Goal: Transaction & Acquisition: Subscribe to service/newsletter

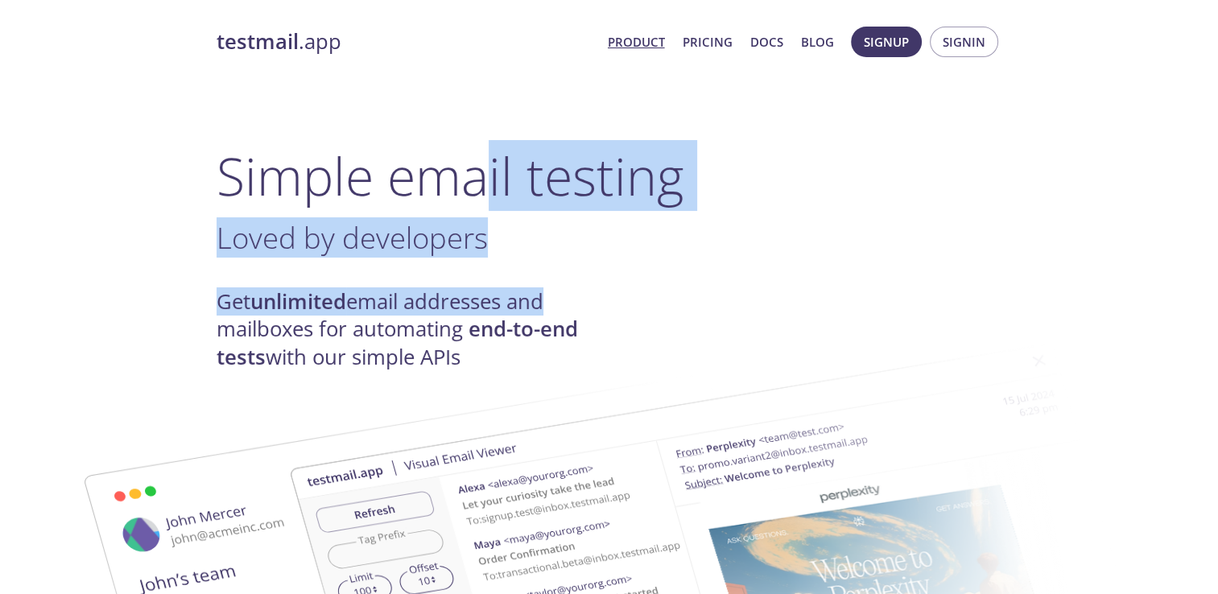
drag, startPoint x: 485, startPoint y: 169, endPoint x: 539, endPoint y: 275, distance: 119.2
click at [641, 43] on link "Product" at bounding box center [636, 41] width 57 height 21
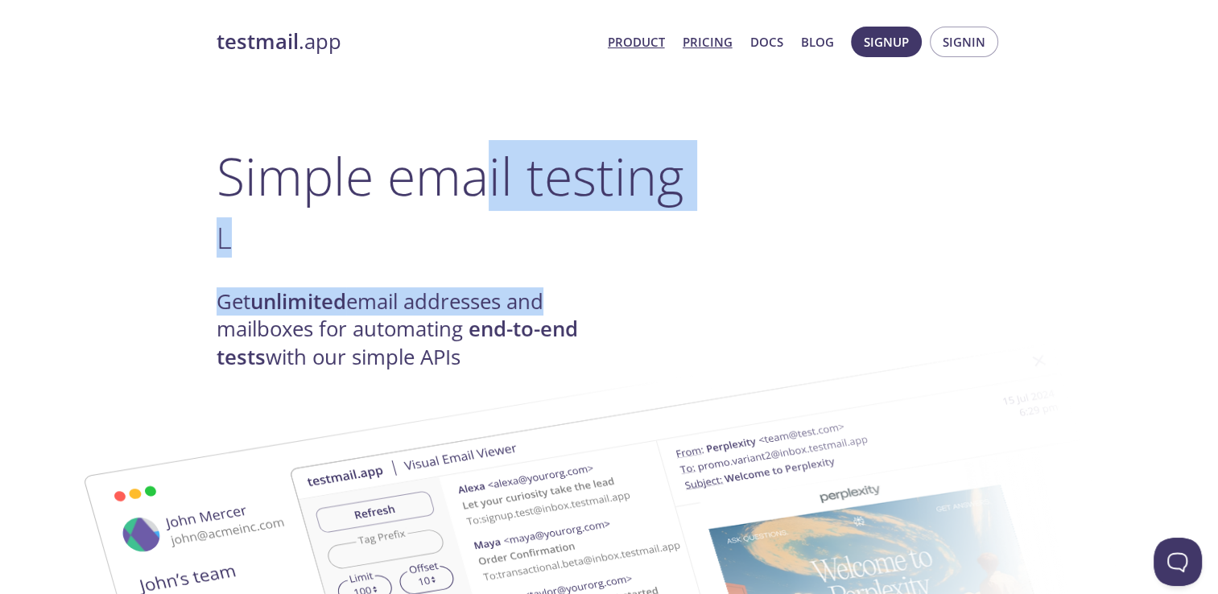
click at [719, 43] on link "Pricing" at bounding box center [708, 41] width 50 height 21
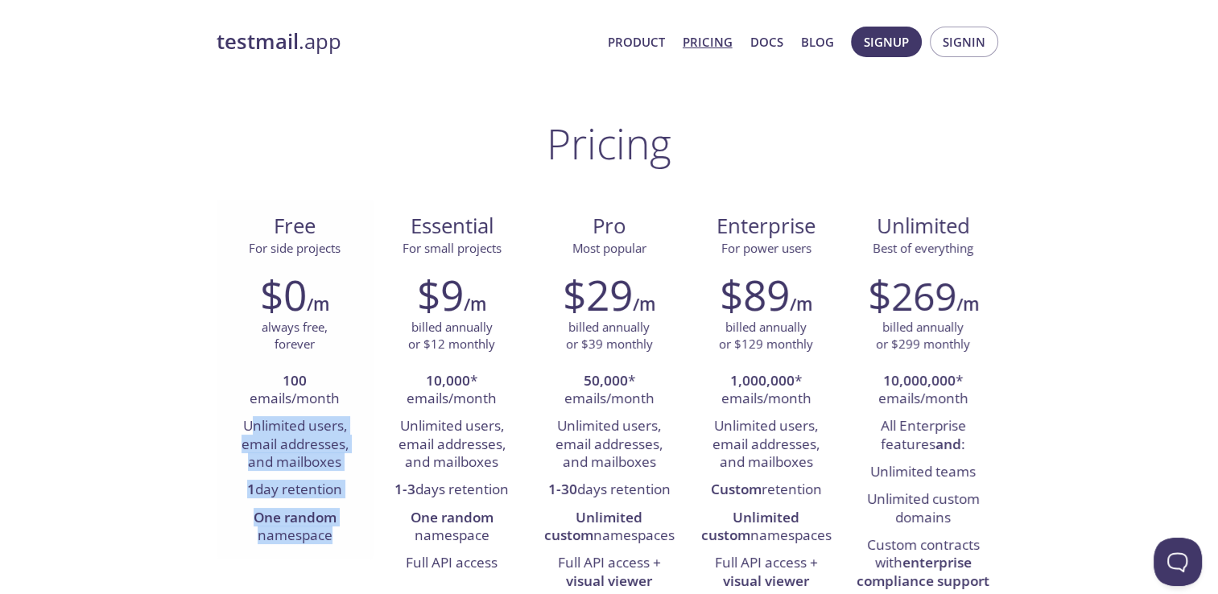
drag, startPoint x: 248, startPoint y: 420, endPoint x: 329, endPoint y: 533, distance: 138.5
click at [329, 533] on ul "100 emails/month Unlimited users, email addresses, and mailboxes 1 day retentio…" at bounding box center [295, 459] width 133 height 183
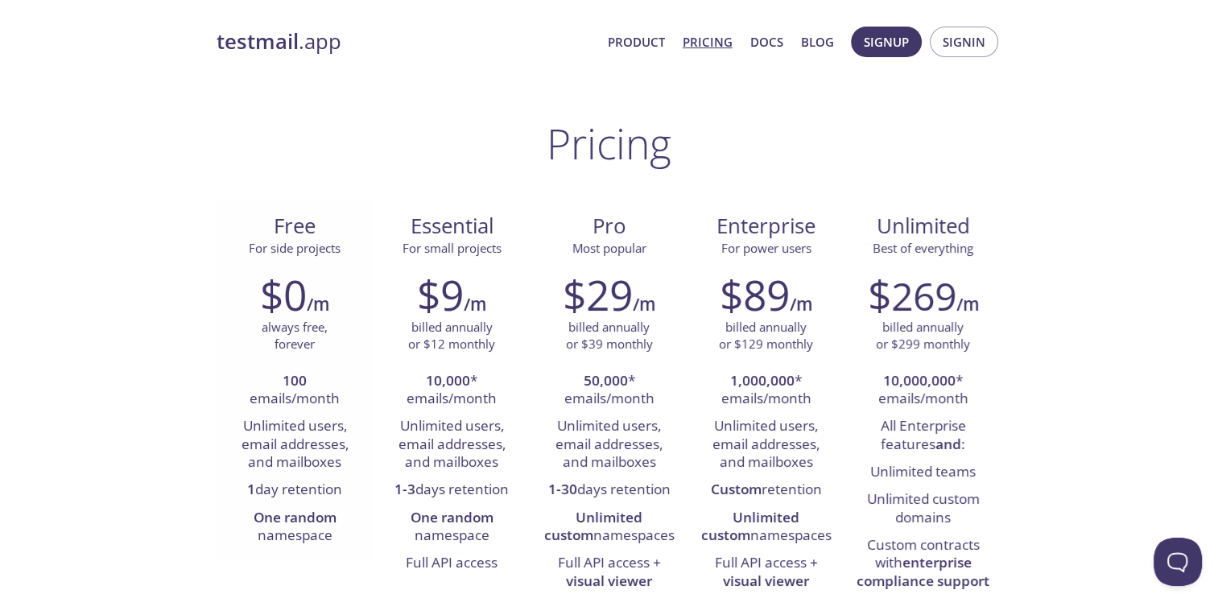
scroll to position [161, 0]
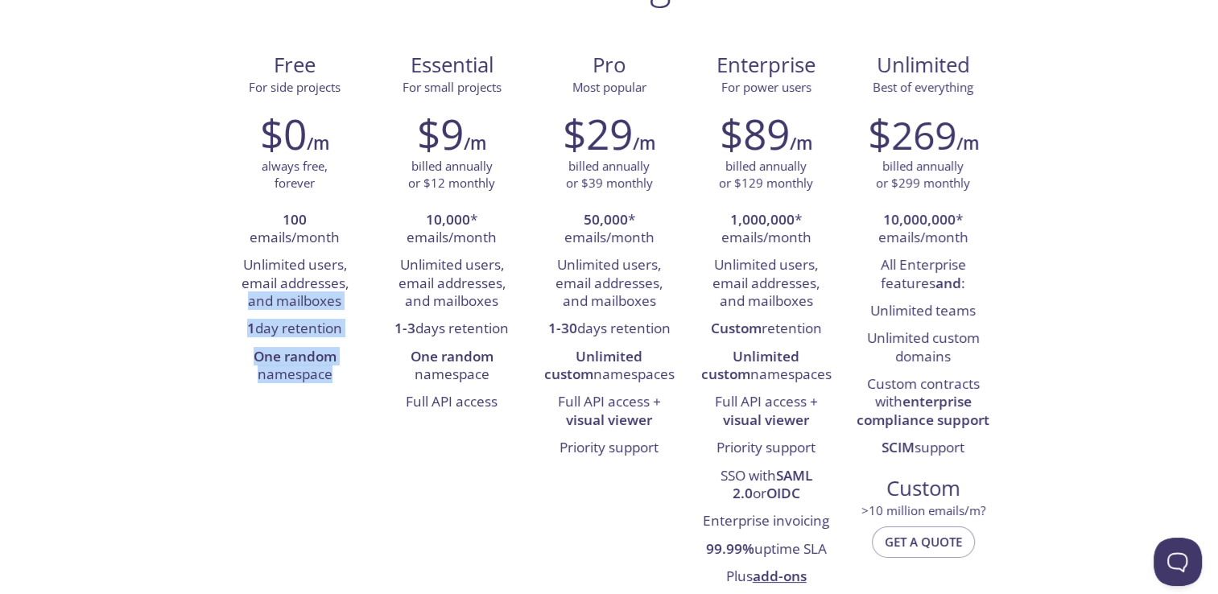
drag, startPoint x: 335, startPoint y: 378, endPoint x: 200, endPoint y: 300, distance: 156.2
click at [577, 473] on div "Free For side projects $0 /m always free, forever 100 emails/month Unlimited us…" at bounding box center [610, 320] width 786 height 563
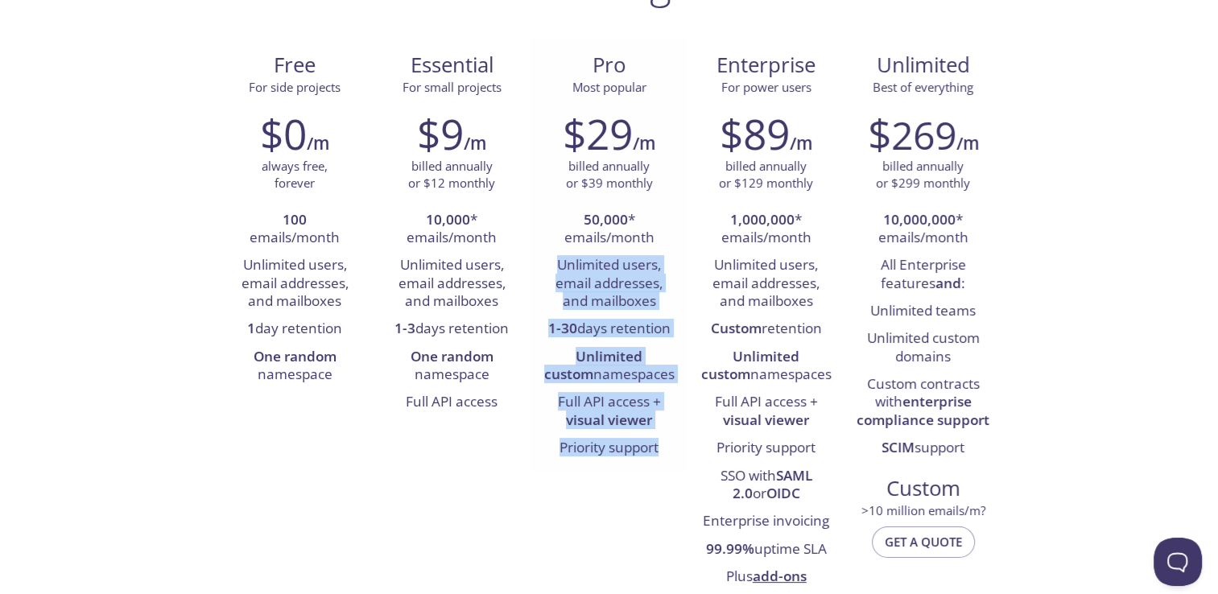
drag, startPoint x: 686, startPoint y: 444, endPoint x: 552, endPoint y: 266, distance: 223.7
click at [552, 266] on div "$29 /m billed annually or $39 monthly 50,000 * emails/month Unlimited users, em…" at bounding box center [609, 286] width 157 height 374
drag, startPoint x: 552, startPoint y: 266, endPoint x: 653, endPoint y: 291, distance: 104.7
click at [653, 291] on li "Unlimited users, email addresses, and mailboxes" at bounding box center [609, 284] width 133 height 64
click at [606, 291] on li "Unlimited users, email addresses, and mailboxes" at bounding box center [609, 284] width 133 height 64
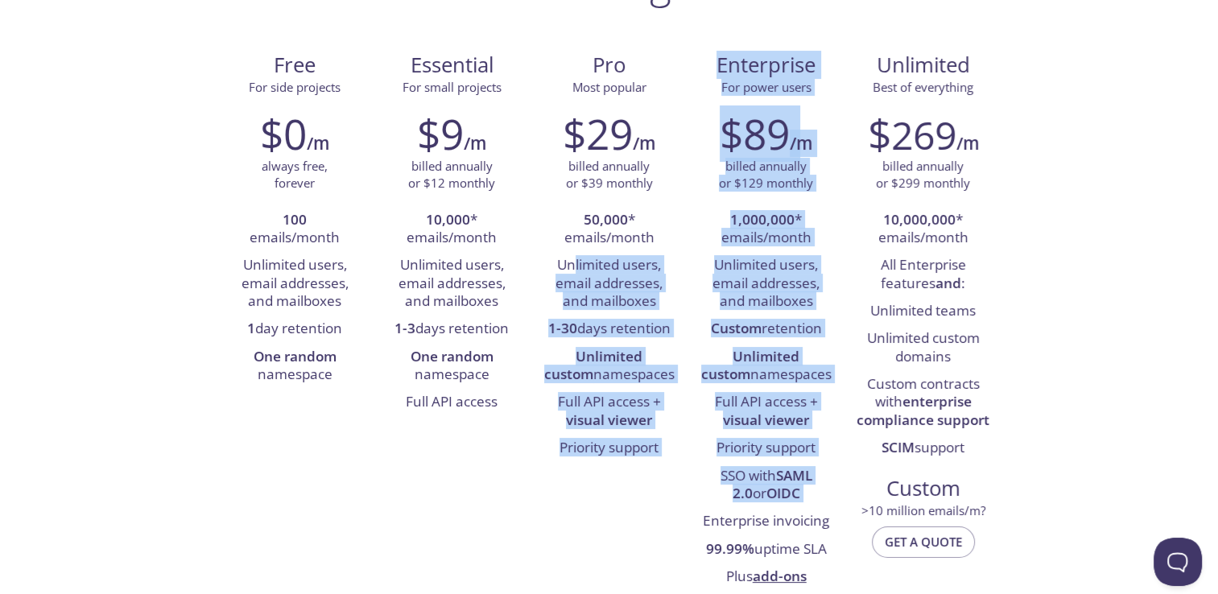
drag, startPoint x: 597, startPoint y: 302, endPoint x: 667, endPoint y: 527, distance: 235.3
click at [667, 527] on div "Free For side projects $0 /m always free, forever 100 emails/month Unlimited us…" at bounding box center [610, 320] width 786 height 563
drag, startPoint x: 667, startPoint y: 527, endPoint x: 663, endPoint y: 515, distance: 12.7
click at [663, 515] on div "Free For side projects $0 /m always free, forever 100 emails/month Unlimited us…" at bounding box center [610, 320] width 786 height 563
click at [598, 449] on li "Priority support" at bounding box center [609, 448] width 133 height 27
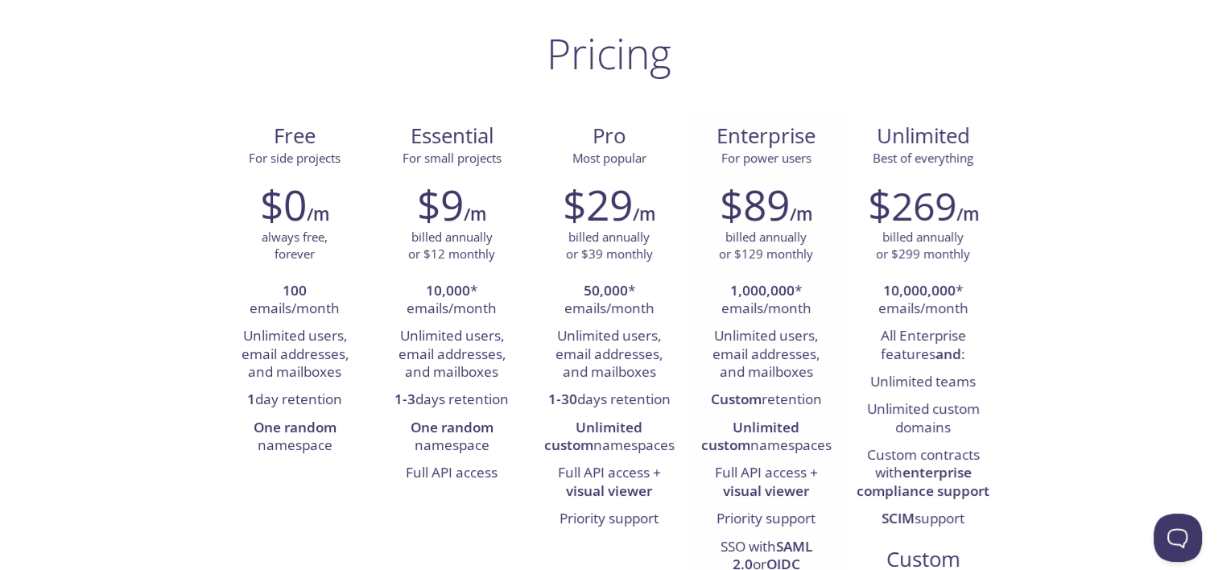
scroll to position [0, 0]
